Goal: Task Accomplishment & Management: Manage account settings

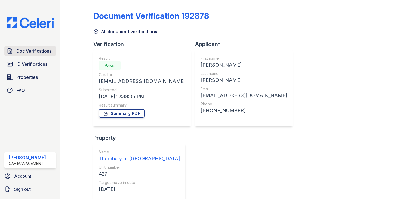
click at [33, 54] on span "Doc Verifications" at bounding box center [33, 51] width 35 height 7
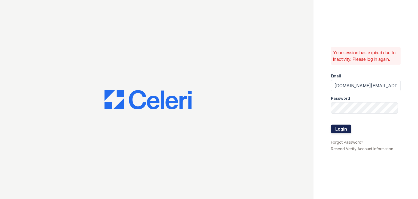
click at [347, 129] on button "Login" at bounding box center [341, 128] width 20 height 9
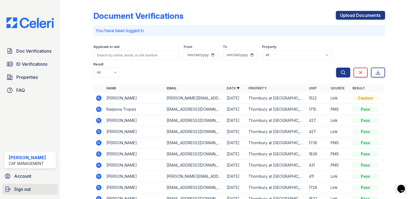
click at [31, 188] on link "Sign out" at bounding box center [30, 189] width 56 height 11
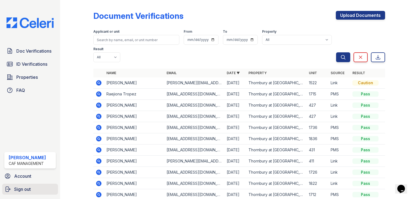
click at [22, 192] on link "Sign out" at bounding box center [30, 189] width 56 height 11
click at [7, 186] on icon "submit" at bounding box center [7, 189] width 7 height 7
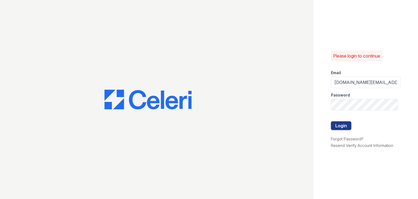
click at [29, 187] on div at bounding box center [157, 99] width 314 height 199
click at [361, 86] on input "[DOMAIN_NAME][EMAIL_ADDRESS][DOMAIN_NAME]" at bounding box center [366, 82] width 70 height 11
click at [364, 83] on input "[DOMAIN_NAME][EMAIL_ADDRESS][DOMAIN_NAME]" at bounding box center [366, 82] width 70 height 11
drag, startPoint x: 364, startPoint y: 83, endPoint x: 310, endPoint y: 87, distance: 54.6
click at [310, 87] on div "Please login to continue Email [DOMAIN_NAME][EMAIL_ADDRESS][DOMAIN_NAME] Passwo…" at bounding box center [209, 99] width 418 height 199
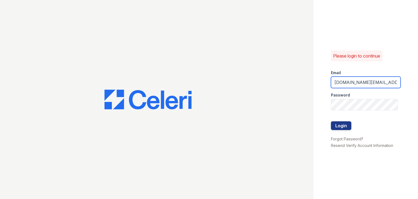
type input "[DOMAIN_NAME][EMAIL_ADDRESS][DOMAIN_NAME]"
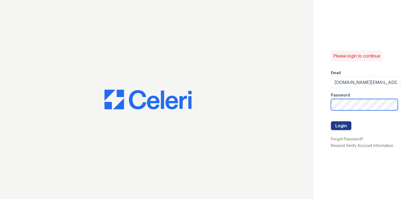
click at [331, 121] on button "Login" at bounding box center [341, 125] width 20 height 9
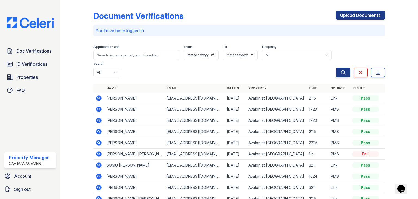
click at [96, 96] on icon at bounding box center [99, 98] width 7 height 7
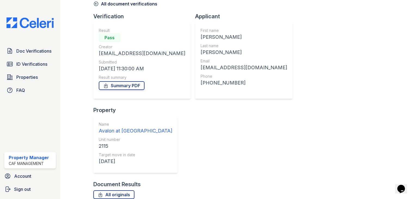
scroll to position [44, 0]
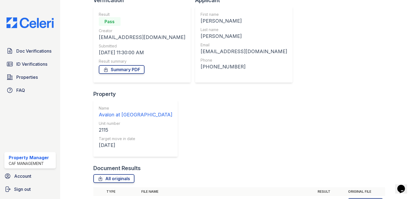
click at [96, 196] on td at bounding box center [98, 202] width 11 height 13
click at [97, 199] on icon at bounding box center [99, 202] width 7 height 7
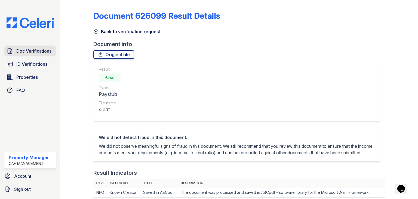
click at [42, 50] on span "Doc Verifications" at bounding box center [33, 51] width 35 height 7
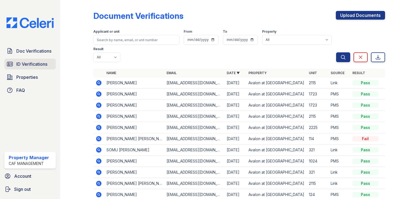
click at [26, 63] on span "ID Verifications" at bounding box center [31, 64] width 31 height 7
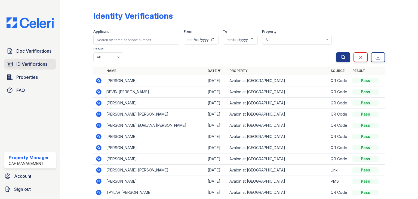
click at [21, 63] on span "ID Verifications" at bounding box center [31, 64] width 31 height 7
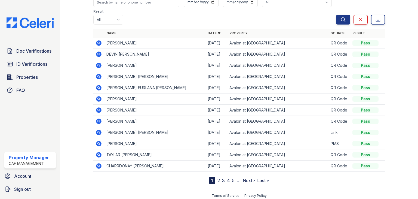
scroll to position [40, 0]
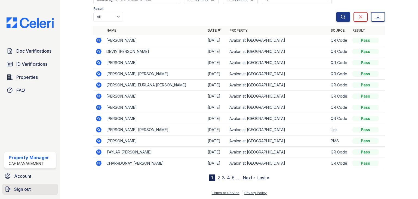
click at [18, 186] on span "Sign out" at bounding box center [22, 189] width 17 height 7
